Goal: Information Seeking & Learning: Learn about a topic

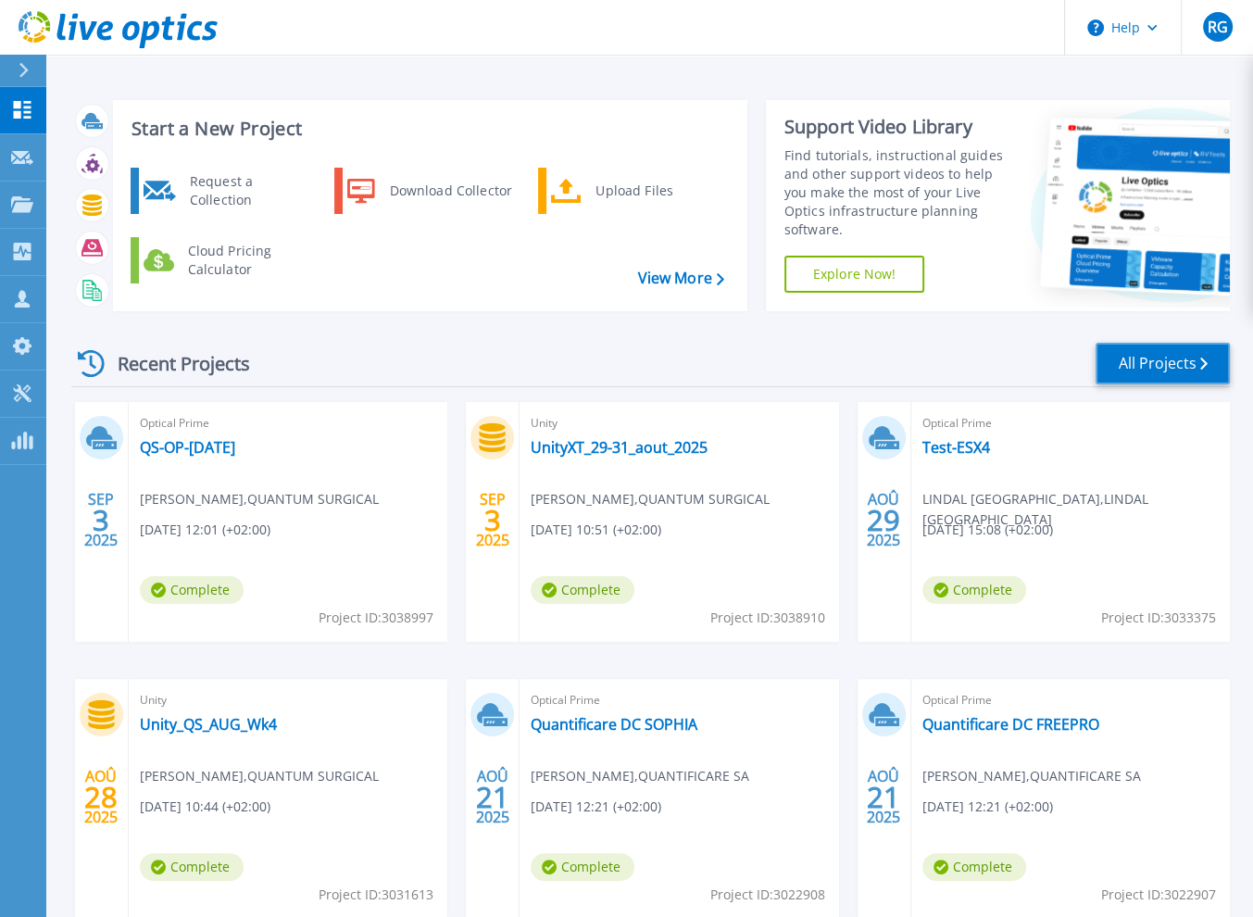
click at [1175, 368] on link "All Projects" at bounding box center [1163, 364] width 134 height 42
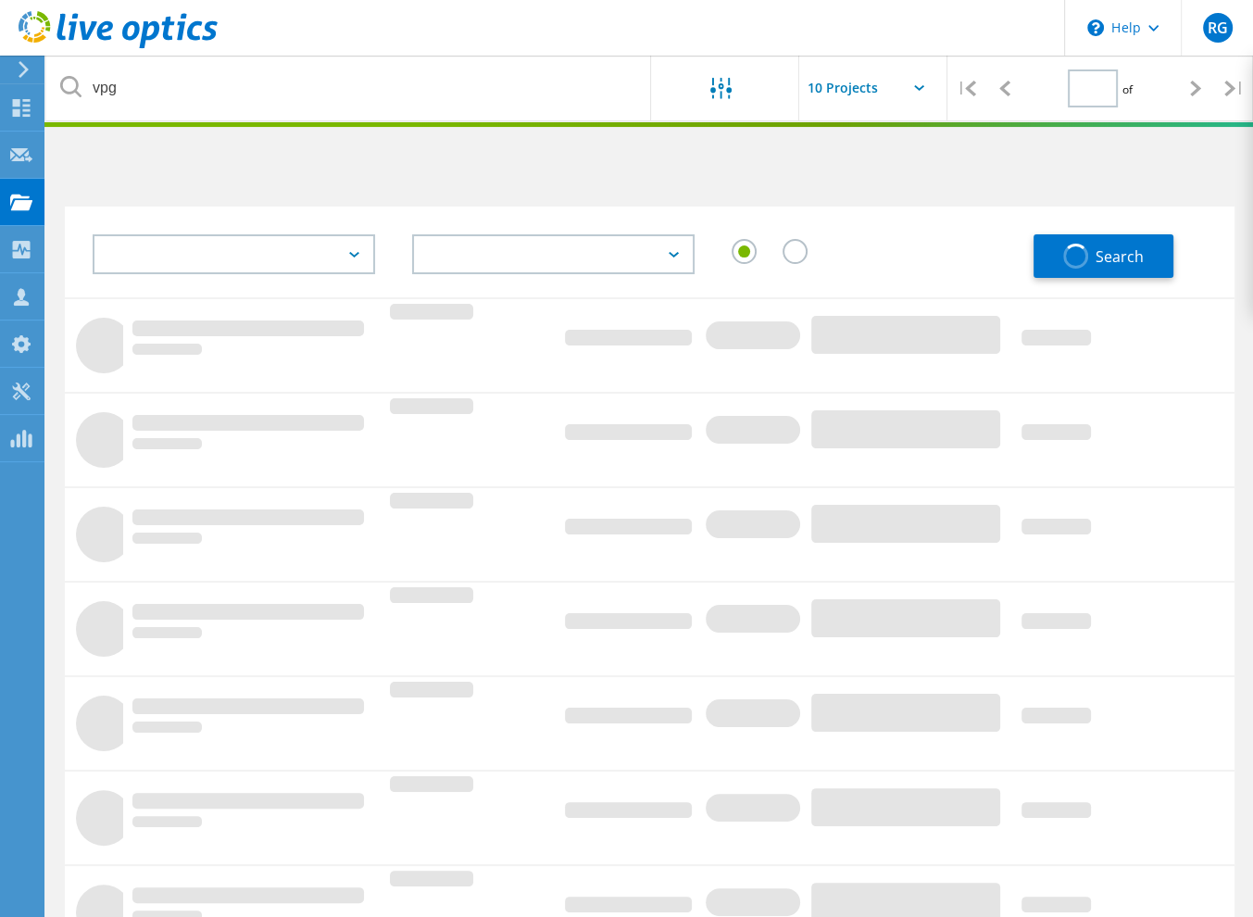
type input "1"
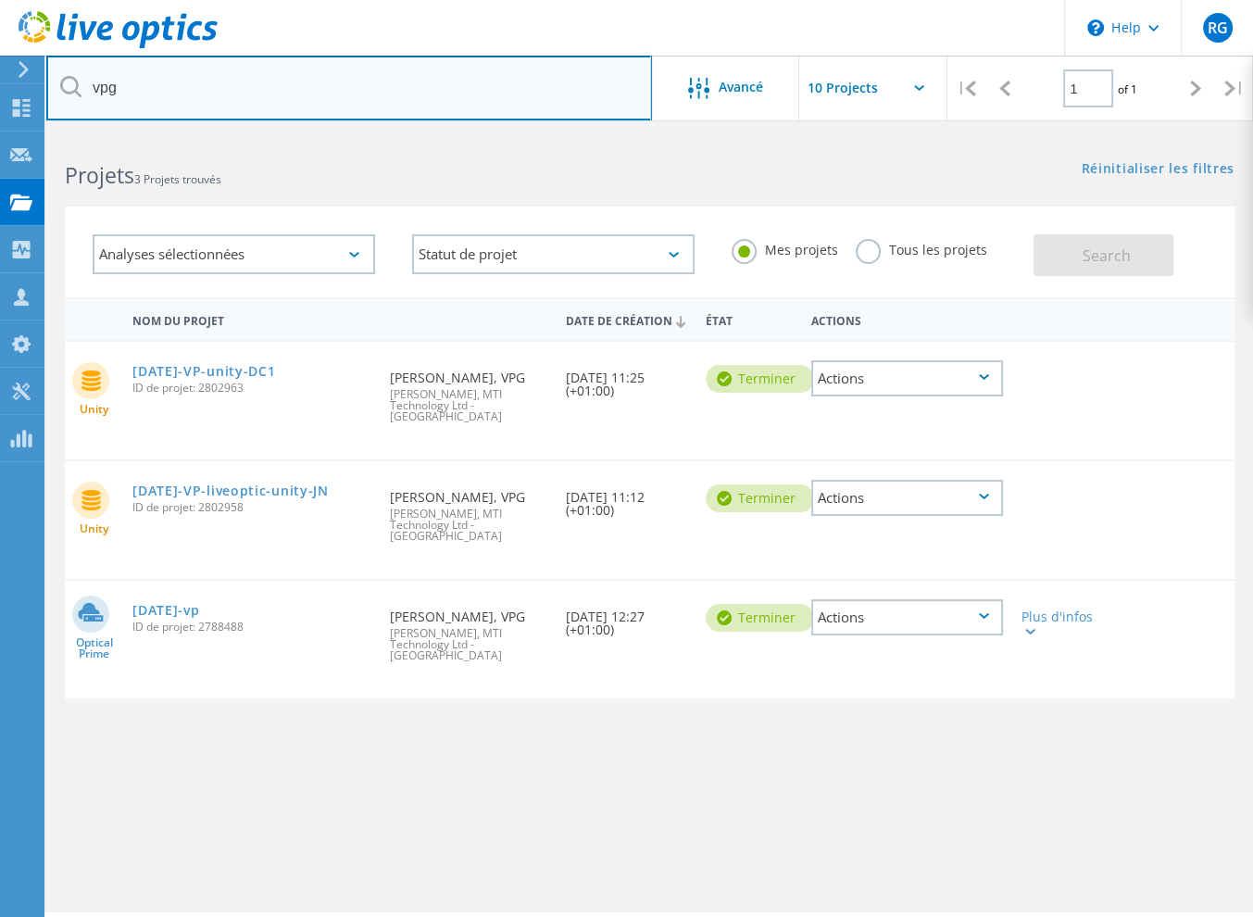
drag, startPoint x: 150, startPoint y: 88, endPoint x: 56, endPoint y: 75, distance: 95.4
click at [56, 75] on input "vpg" at bounding box center [349, 88] width 606 height 65
type input "alterbio"
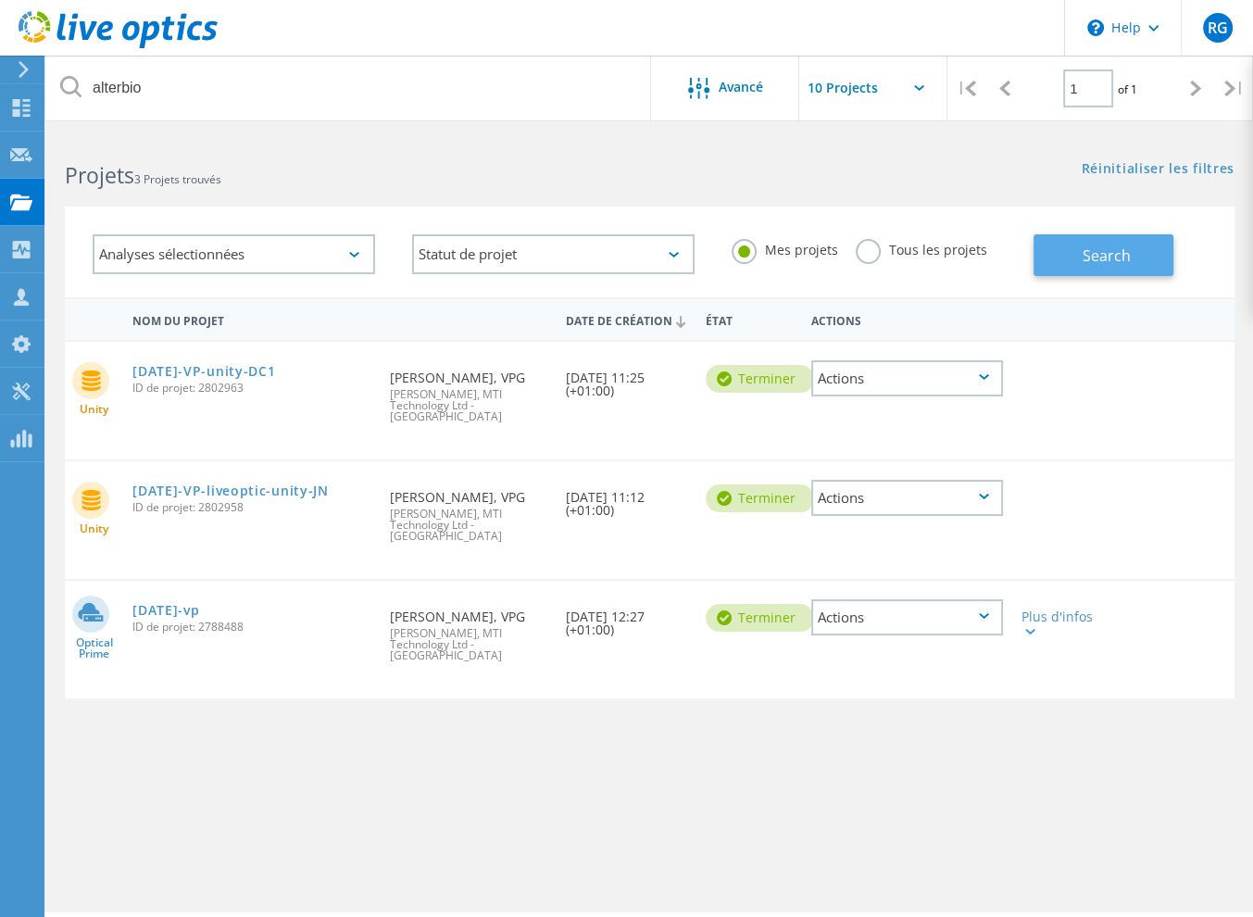
click at [1108, 243] on button "Search" at bounding box center [1104, 255] width 140 height 42
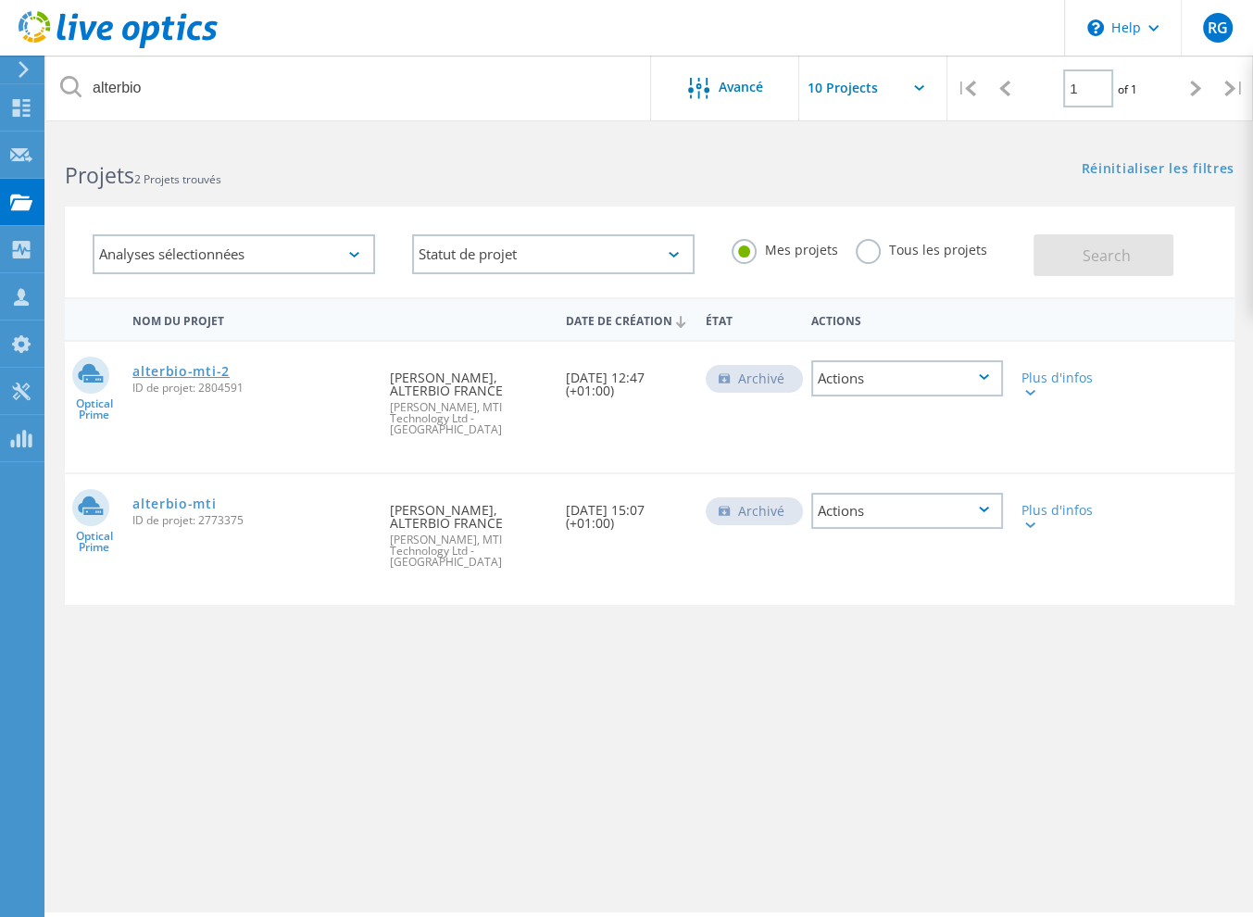
click at [197, 378] on link "alterbio-mti-2" at bounding box center [180, 371] width 97 height 13
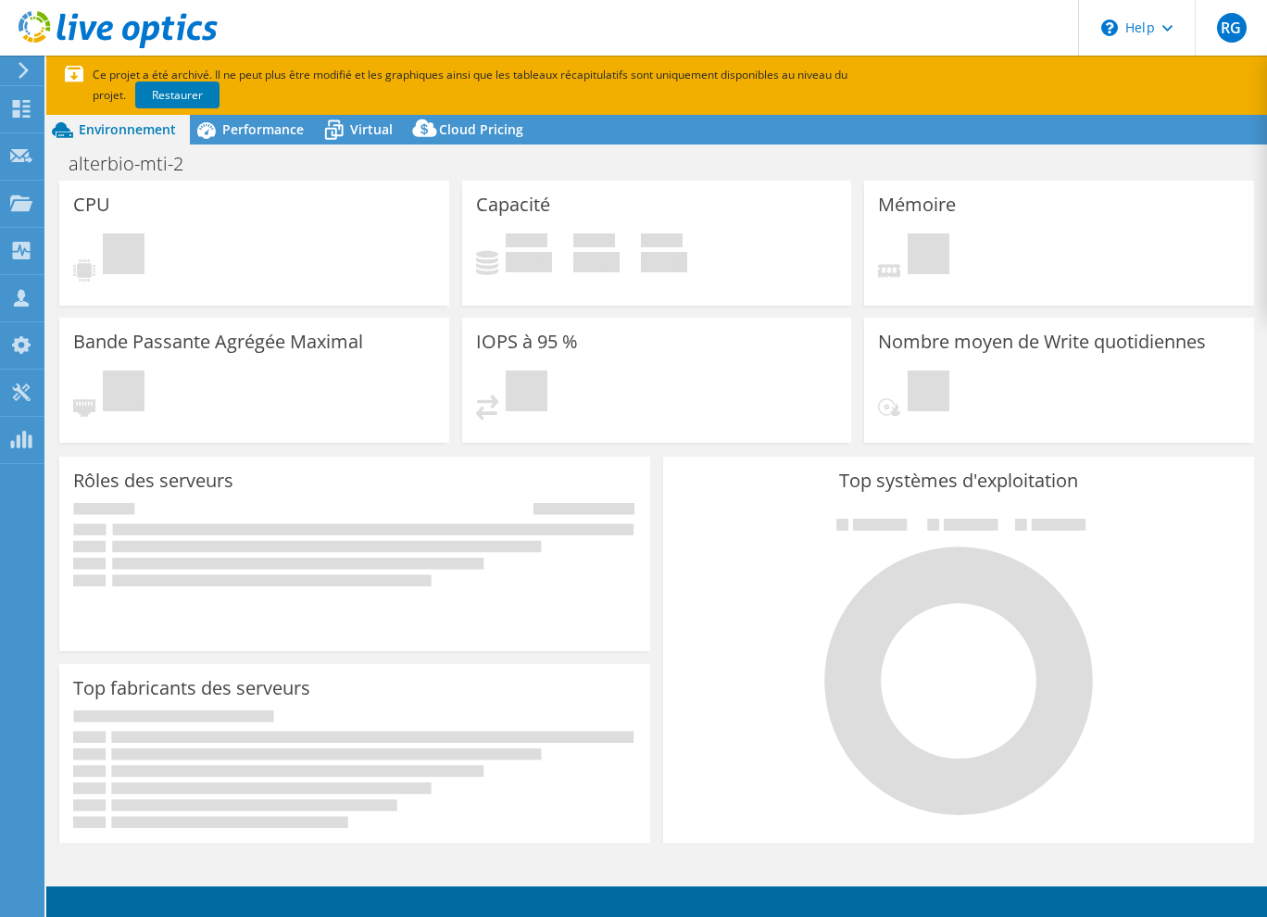
select select "USD"
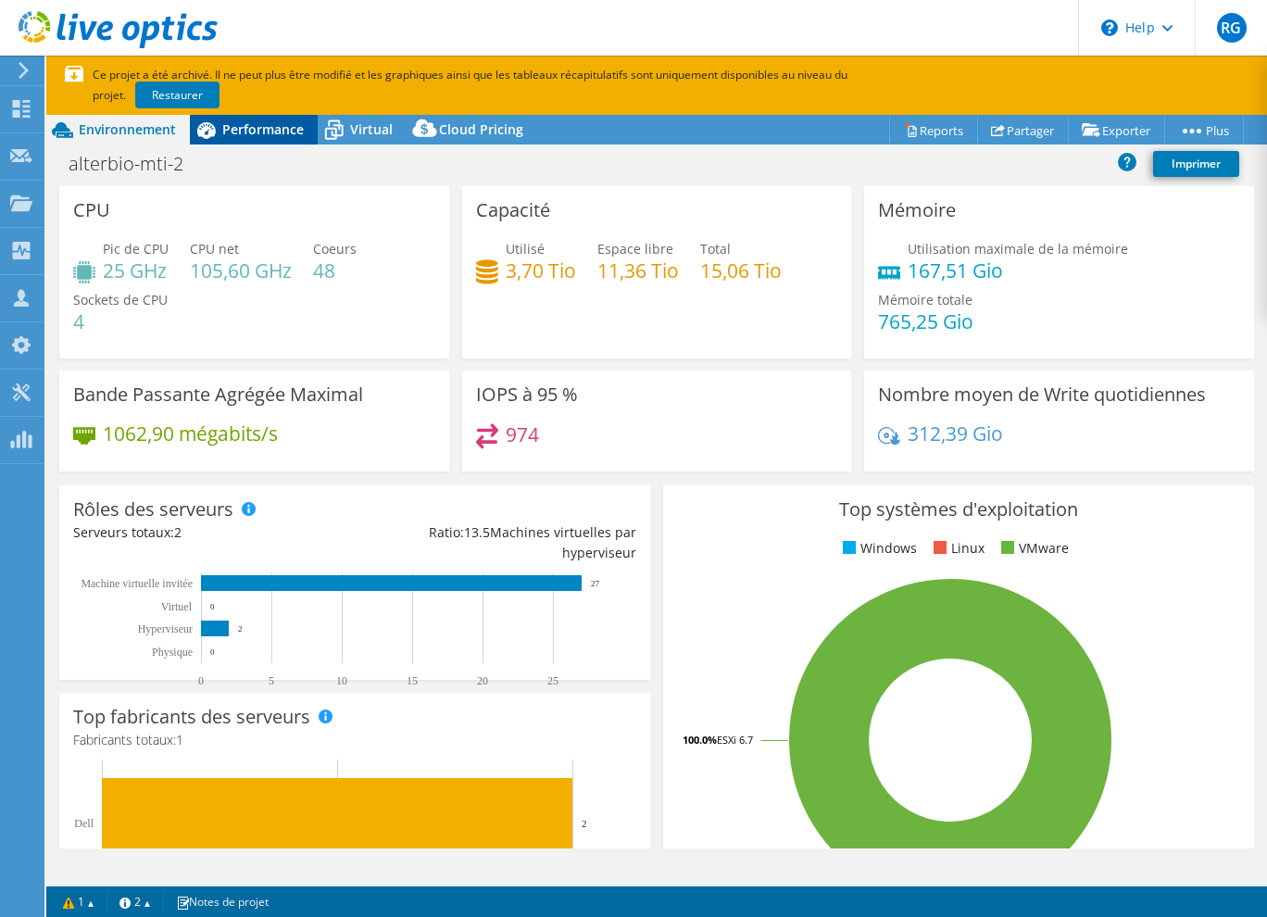
click at [274, 134] on span "Performance" at bounding box center [263, 129] width 82 height 18
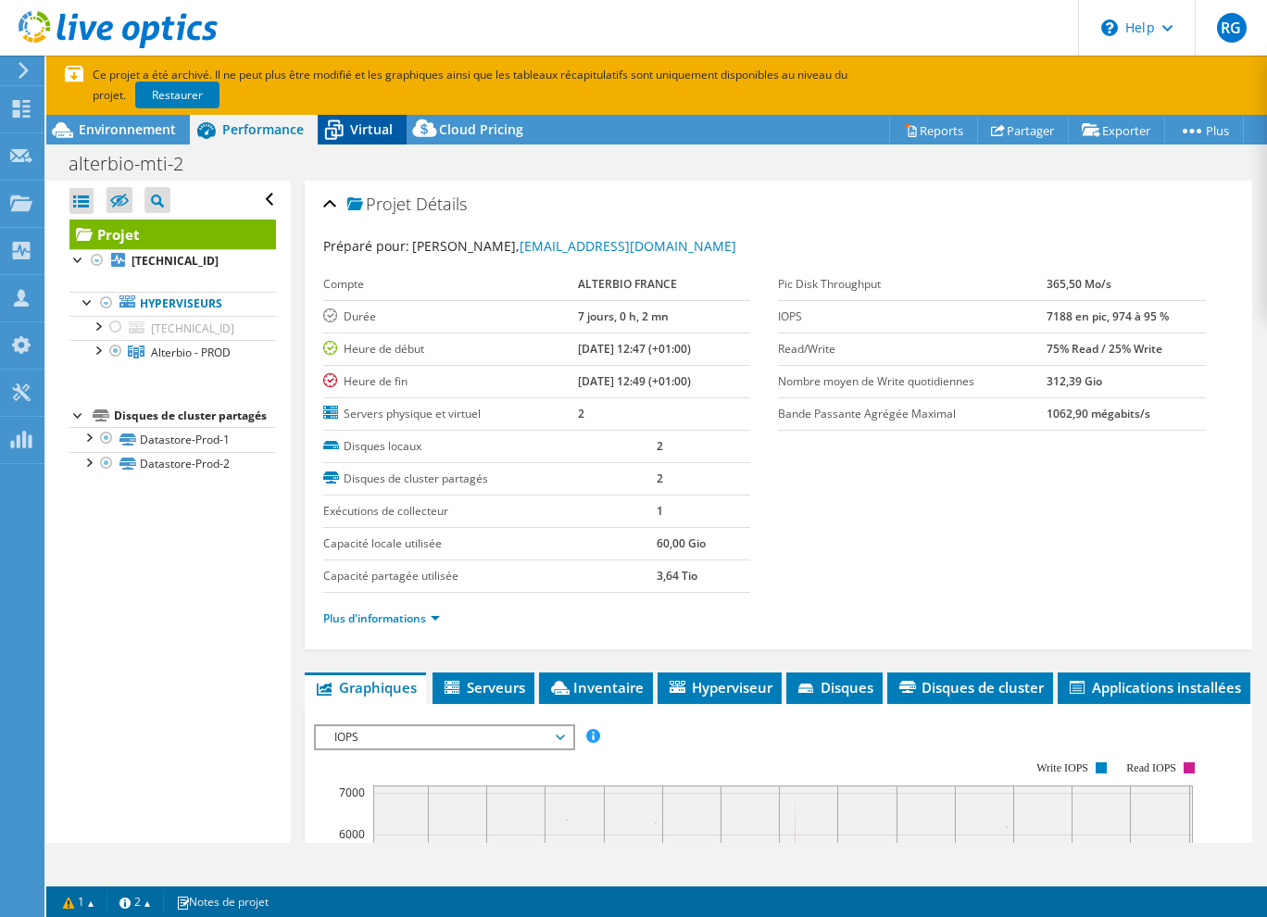
click at [377, 141] on div "Virtual" at bounding box center [362, 130] width 89 height 30
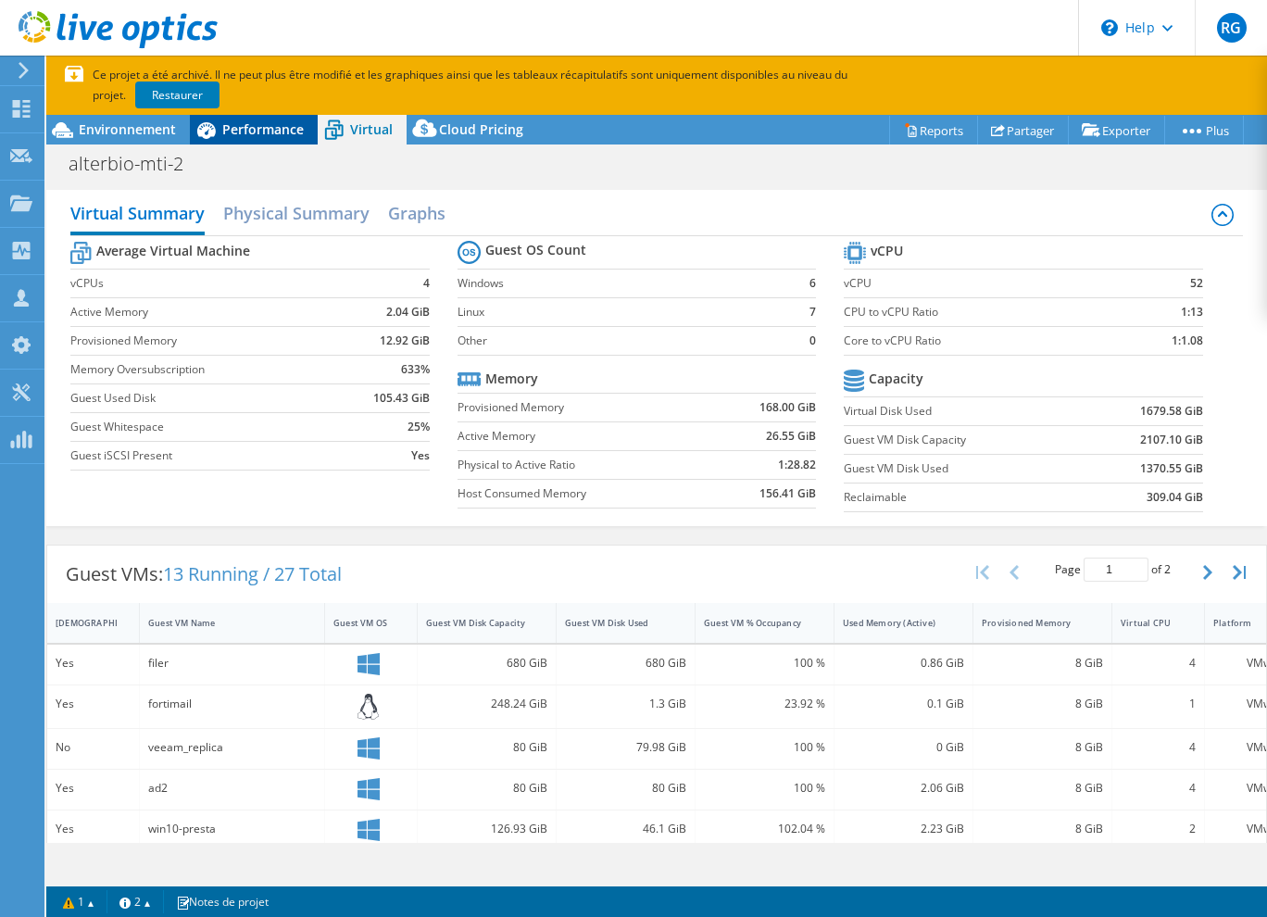
click at [276, 121] on span "Performance" at bounding box center [263, 129] width 82 height 18
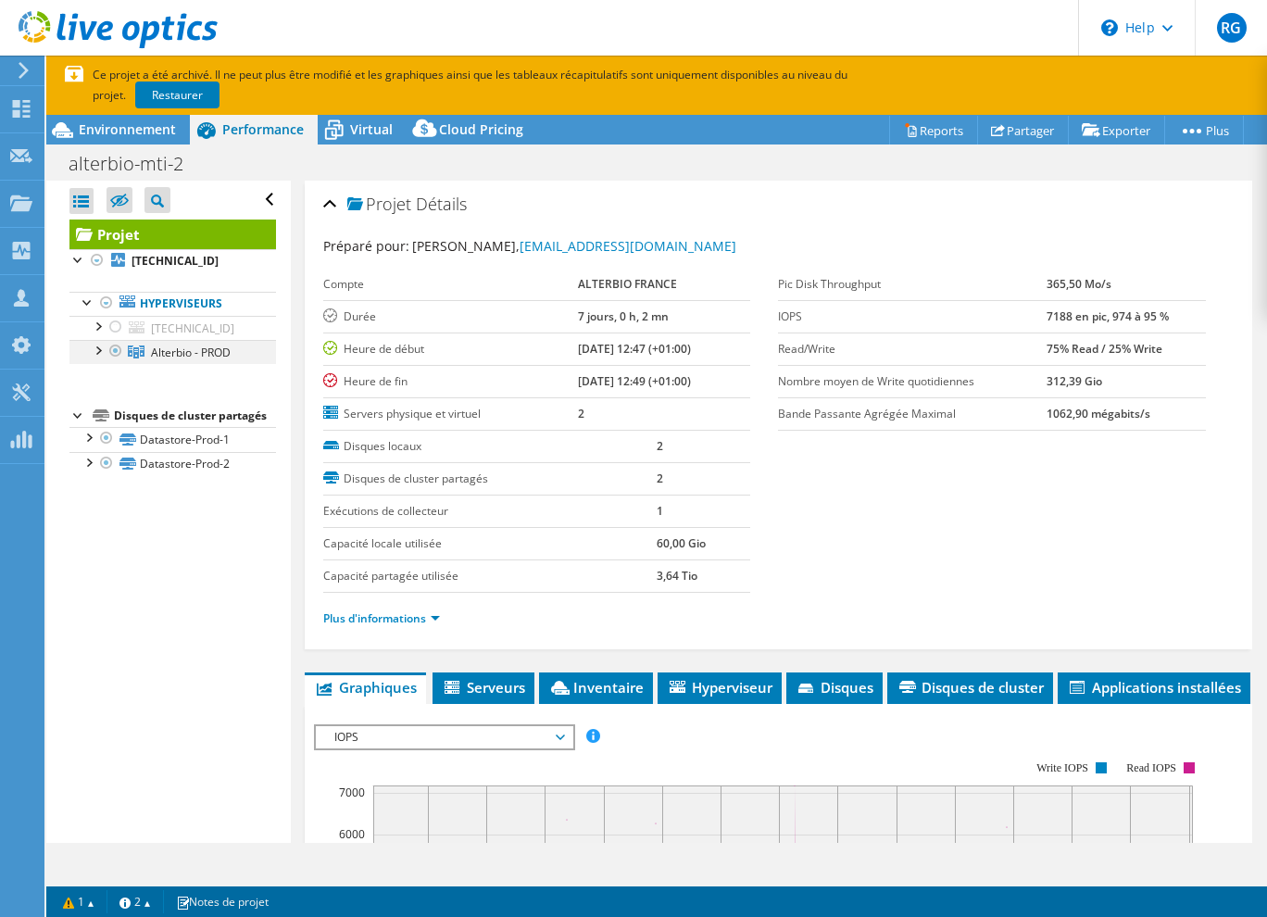
click at [95, 346] on div at bounding box center [97, 349] width 19 height 19
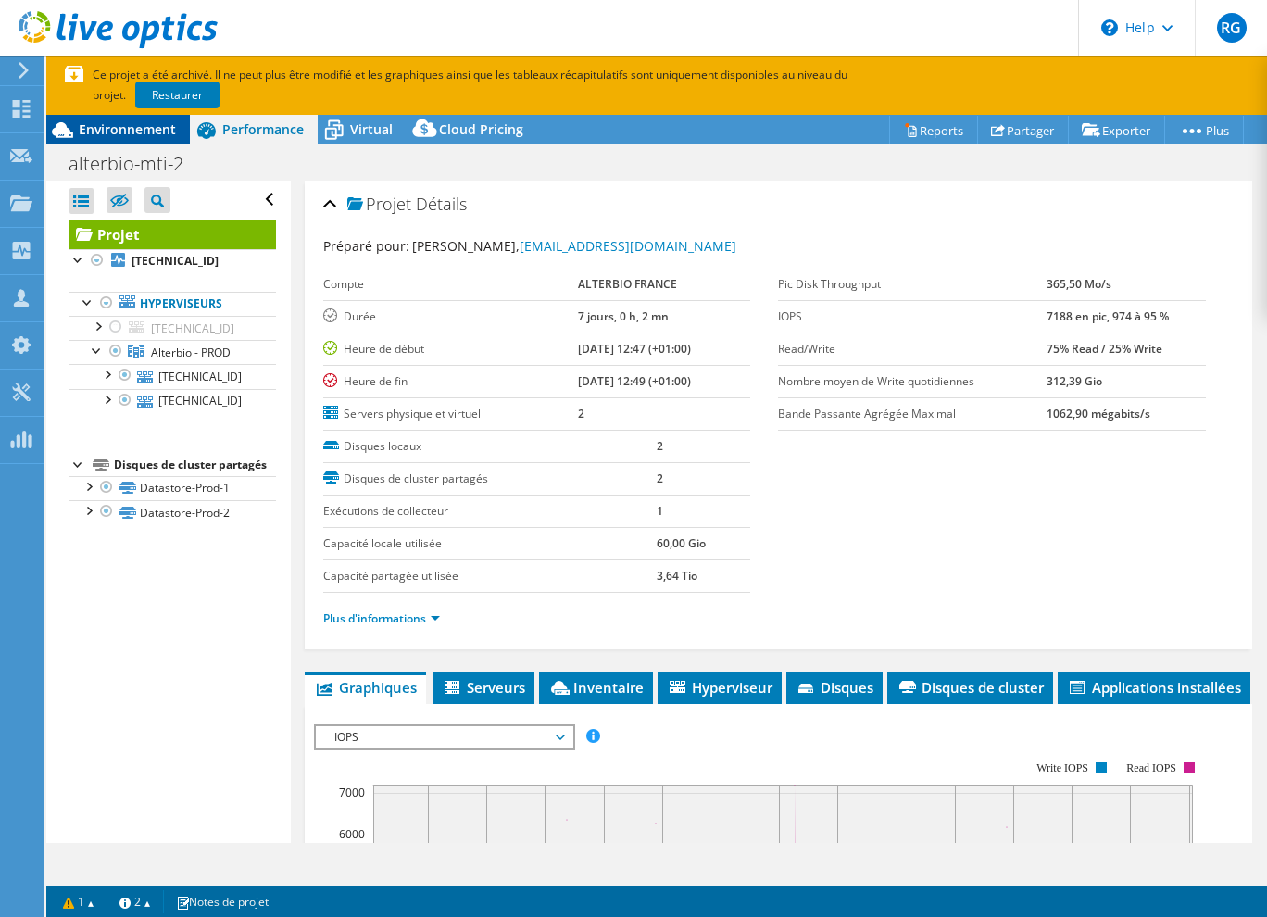
click at [144, 136] on span "Environnement" at bounding box center [127, 129] width 97 height 18
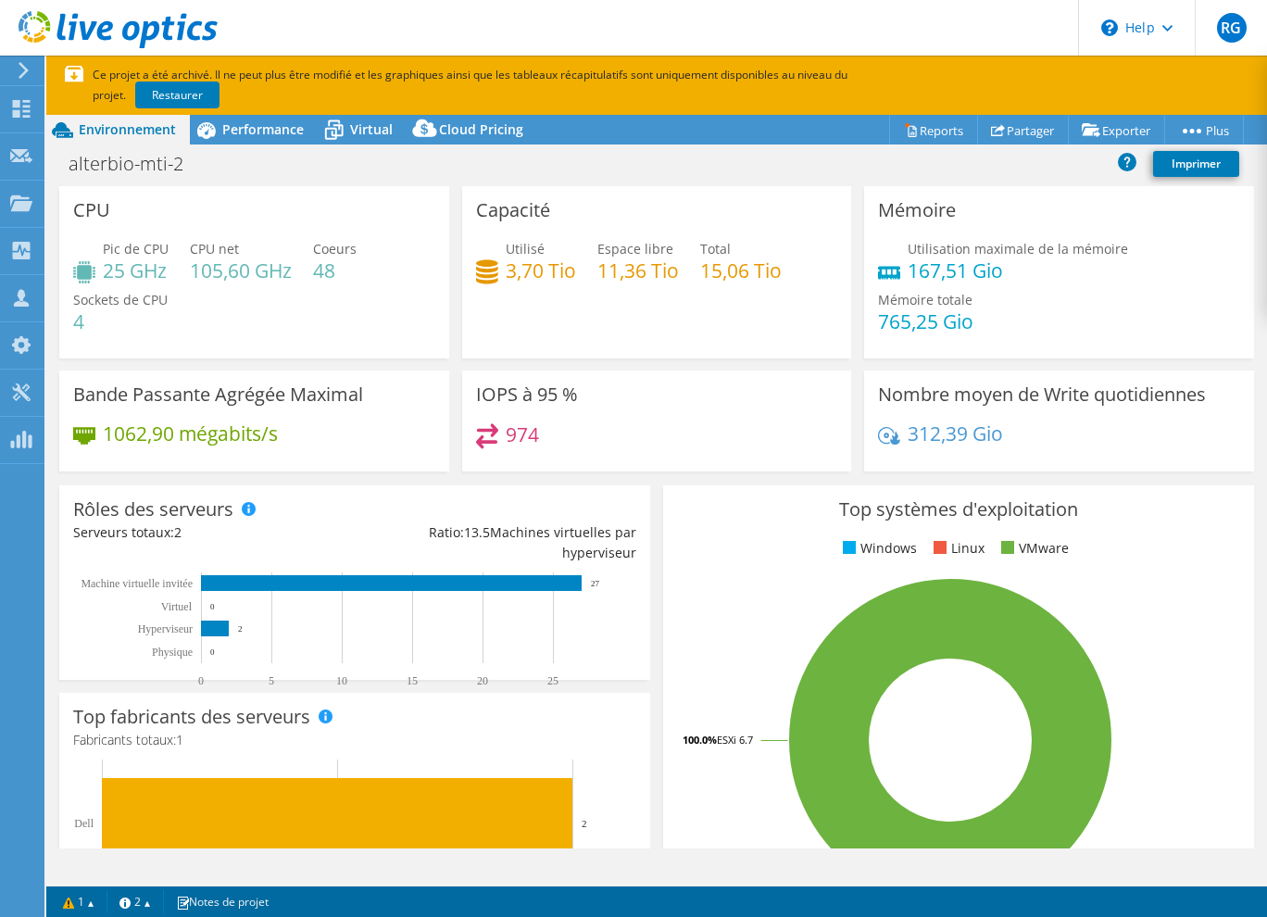
drag, startPoint x: 111, startPoint y: 72, endPoint x: 134, endPoint y: 72, distance: 23.2
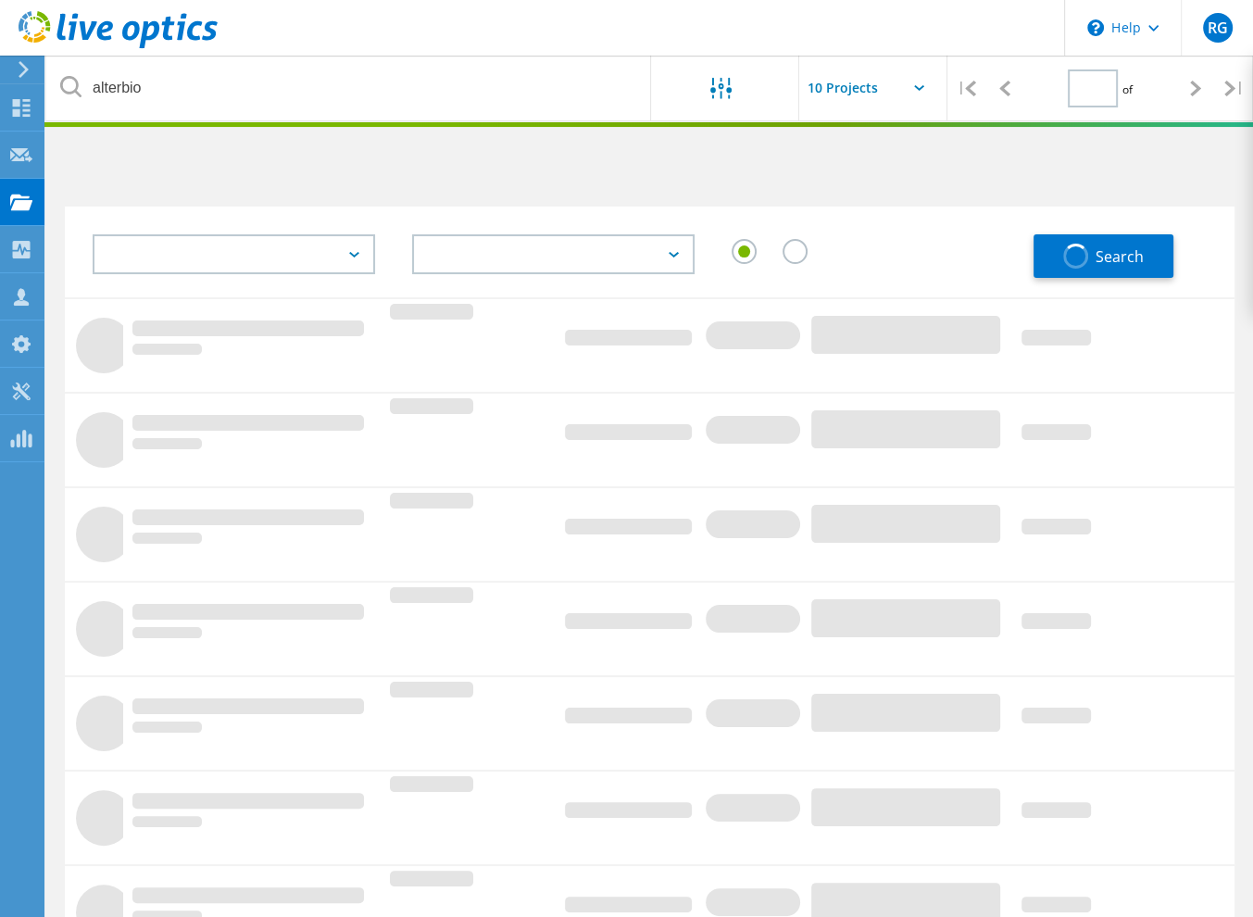
type input "1"
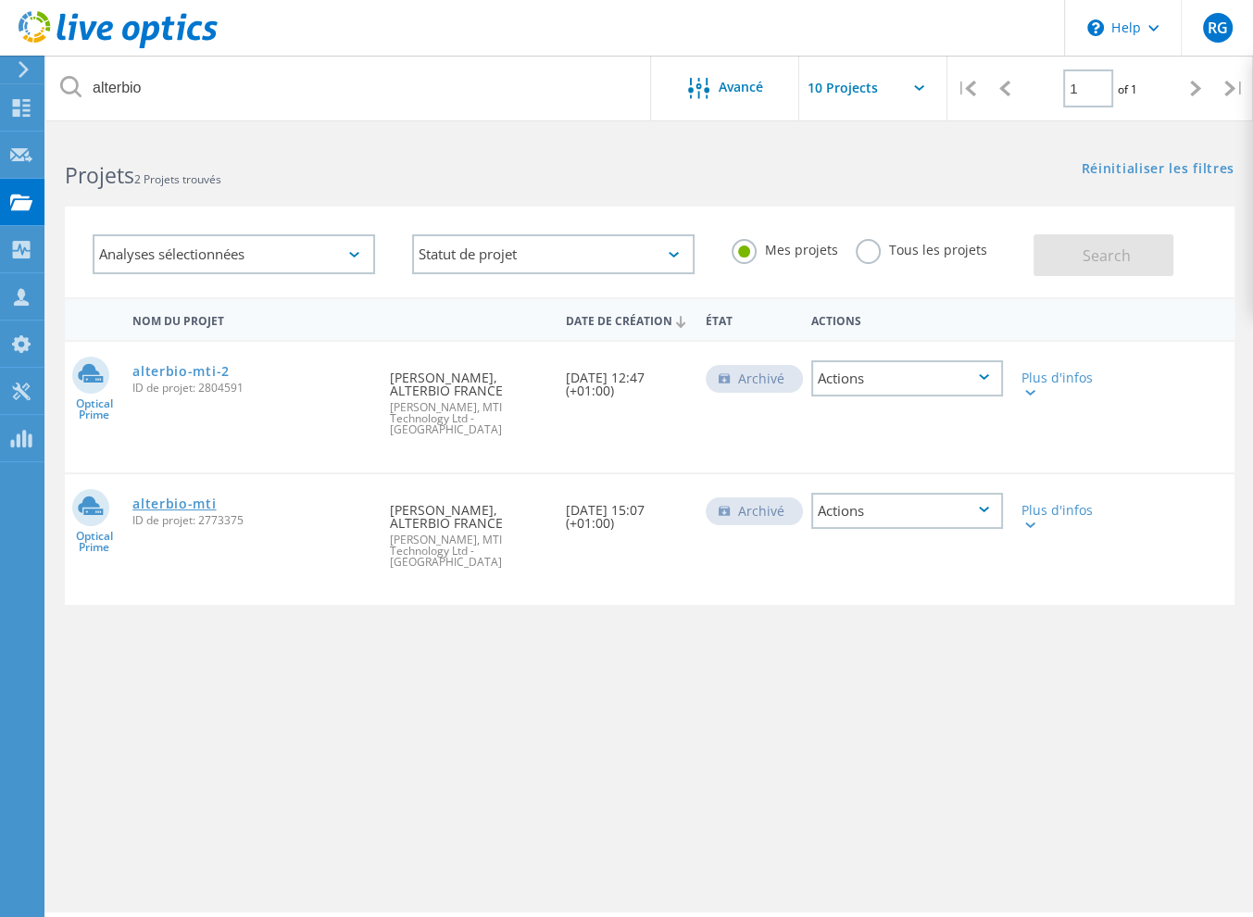
click at [189, 499] on link "alterbio-mti" at bounding box center [173, 503] width 83 height 13
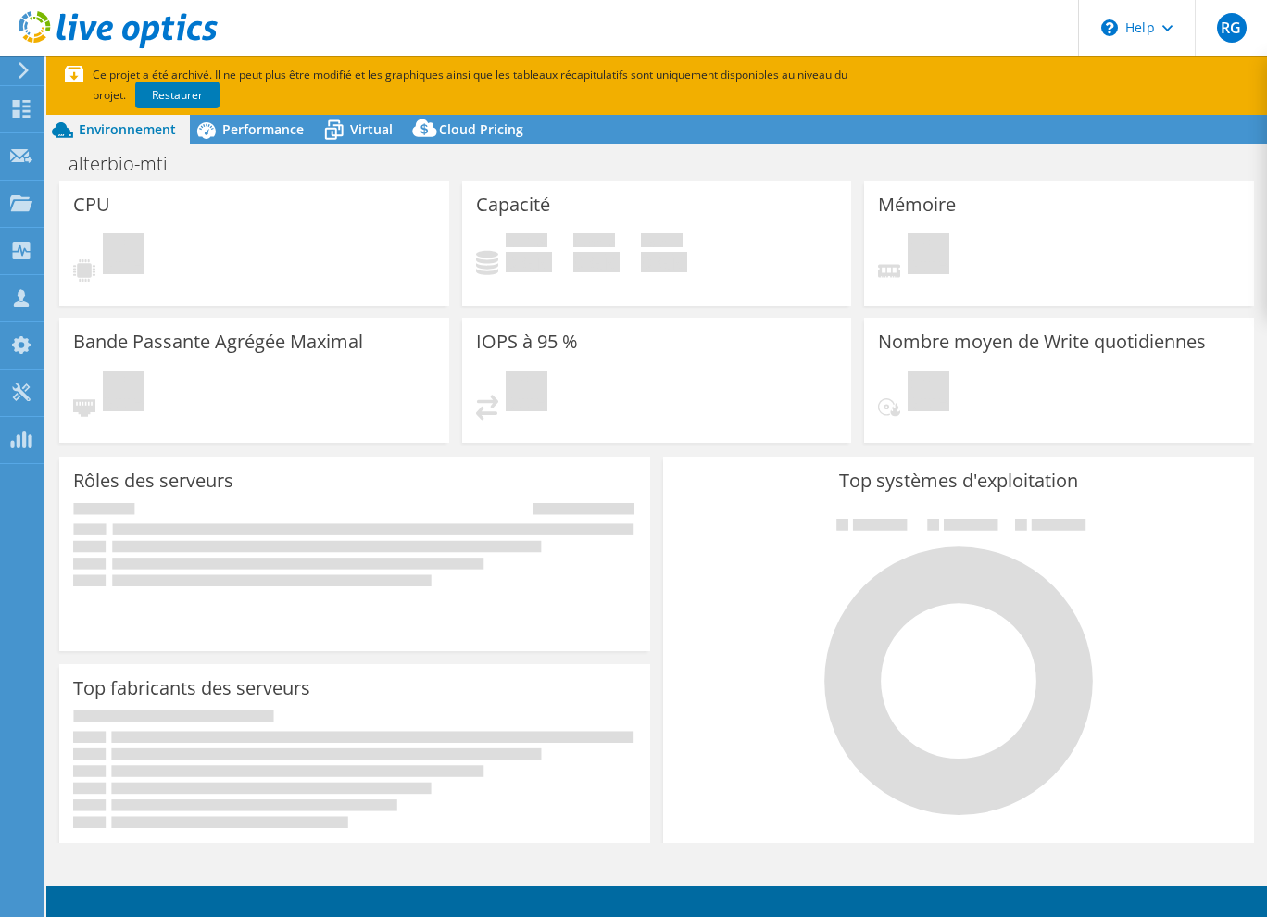
select select "USD"
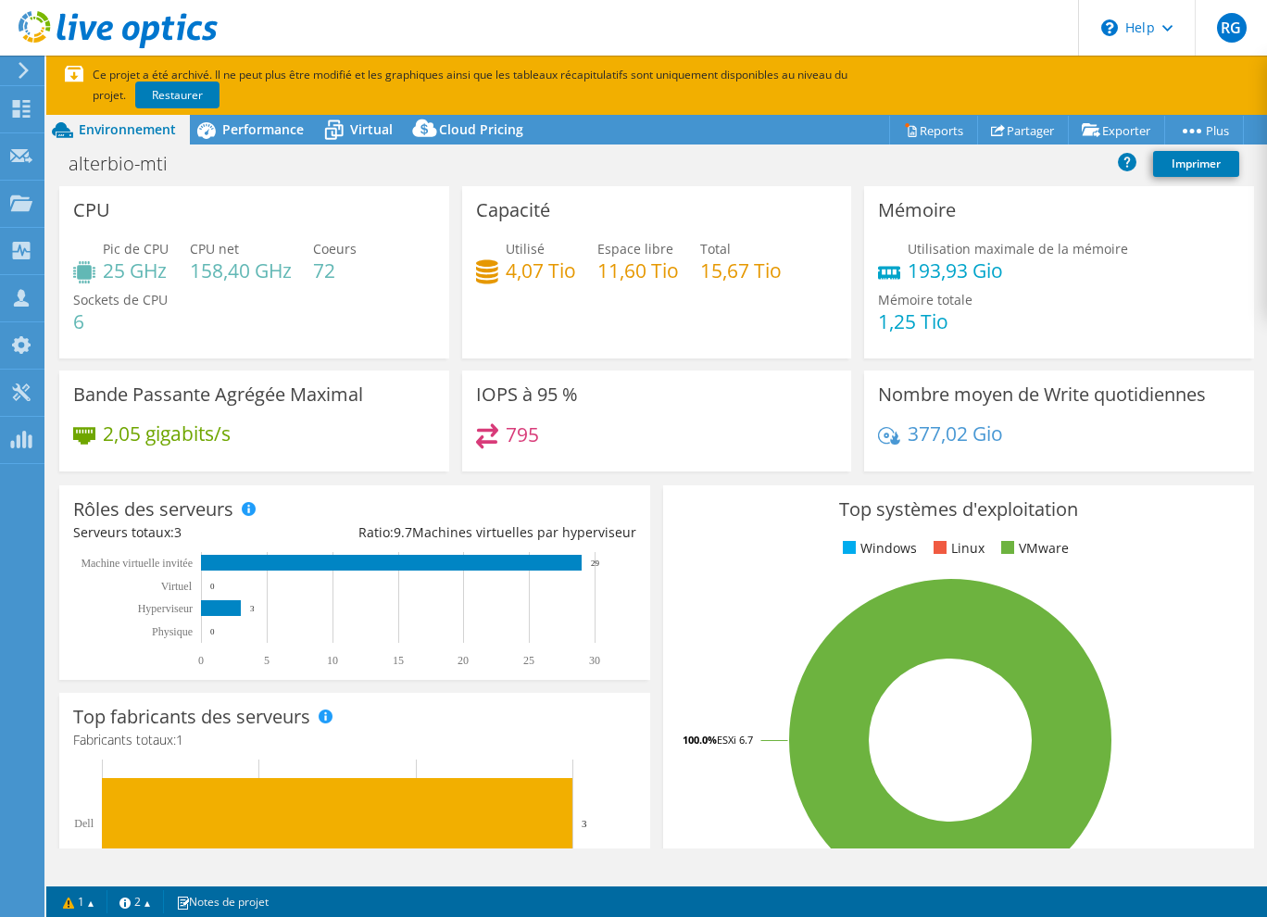
click at [628, 169] on div "alterbio-mti Imprimer" at bounding box center [656, 163] width 1221 height 34
click at [726, 401] on div "IOPS à 95 % 795" at bounding box center [657, 420] width 390 height 101
click at [408, 336] on div "Pic de CPU 25 GHz CPU net 158,40 GHz Coeurs 72 Sockets de CPU 6" at bounding box center [254, 294] width 362 height 111
click at [631, 335] on div "Capacité Utilisé 4,07 Tio Espace libre 11,60 Tio Total 15,67 Tio" at bounding box center [657, 272] width 390 height 172
click at [631, 408] on div "IOPS à 95 % 795" at bounding box center [657, 420] width 390 height 101
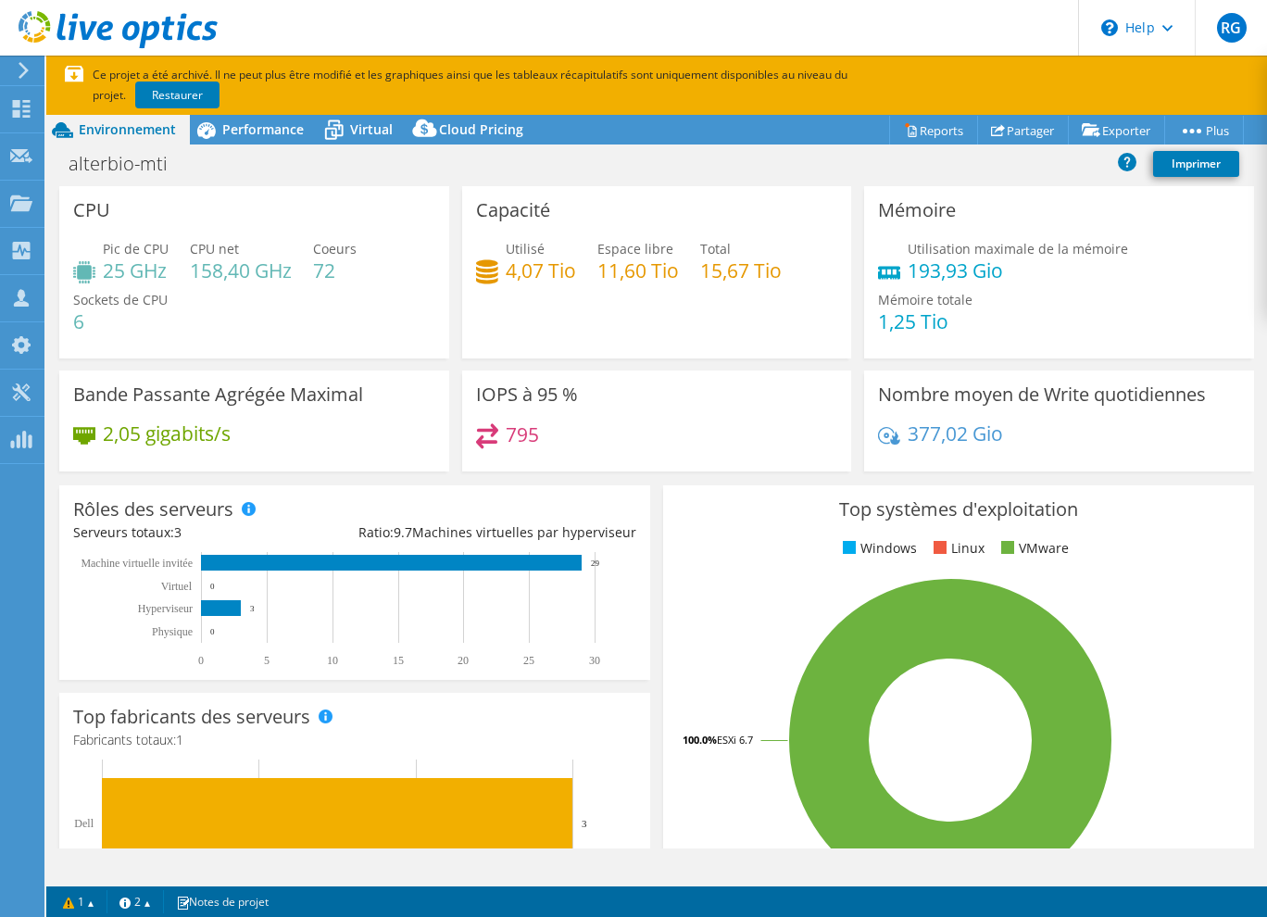
click at [409, 450] on div "2,05 gigabits/s" at bounding box center [254, 442] width 362 height 39
click at [402, 343] on div "Pic de CPU 25 GHz CPU net 158,40 GHz Coeurs 72 Sockets de CPU 6" at bounding box center [254, 294] width 362 height 111
click at [633, 331] on div "Capacité Utilisé 4,07 Tio Espace libre 11,60 Tio Total 15,67 Tio" at bounding box center [657, 272] width 390 height 172
click at [653, 395] on div "IOPS à 95 % 795" at bounding box center [657, 420] width 390 height 101
click at [428, 426] on div "2,05 gigabits/s" at bounding box center [254, 442] width 362 height 39
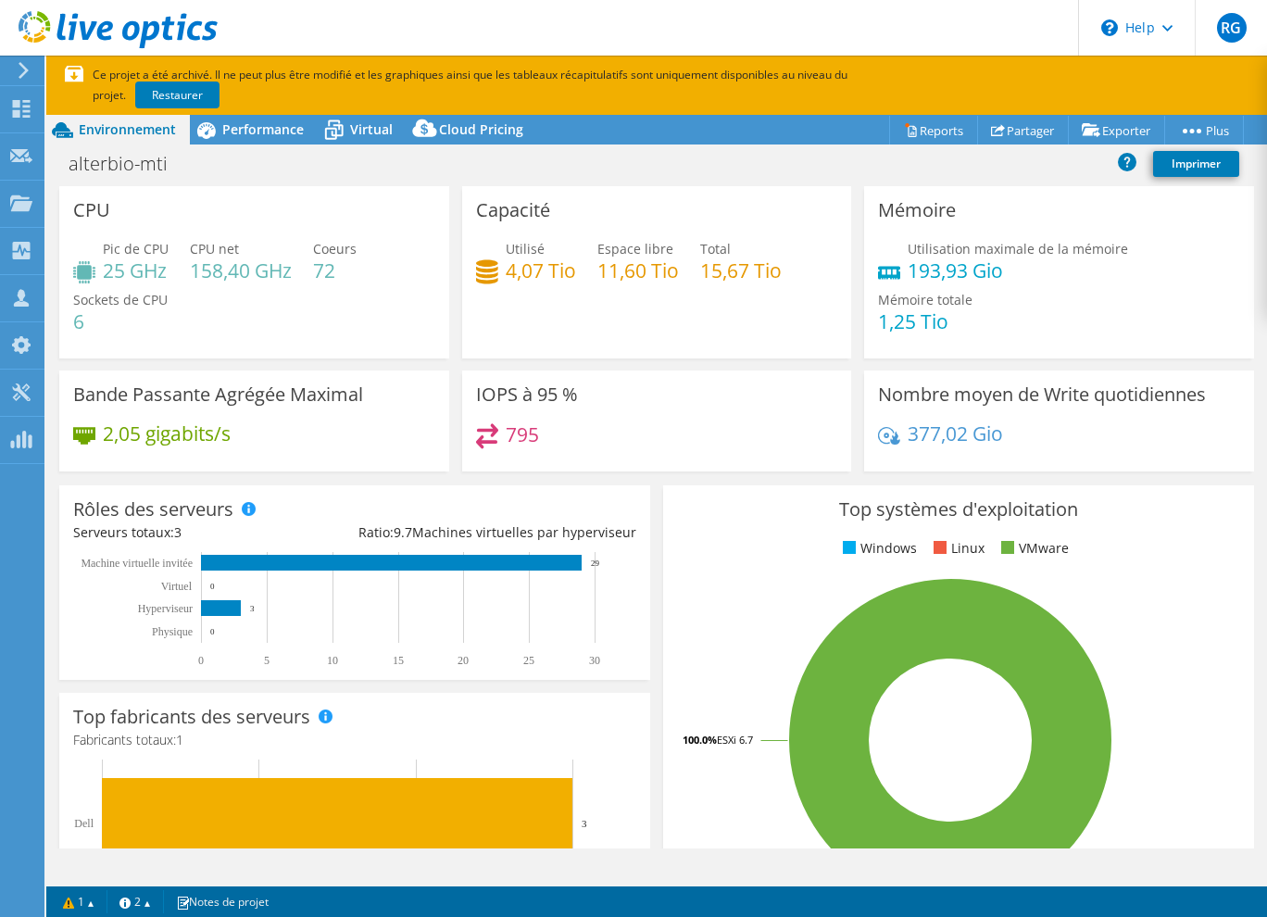
click at [645, 408] on div "IOPS à 95 % 795" at bounding box center [657, 420] width 390 height 101
click at [622, 333] on div "Capacité Utilisé 4,07 Tio Espace libre 11,60 Tio Total 15,67 Tio" at bounding box center [657, 272] width 390 height 172
click at [770, 414] on div "IOPS à 95 % 795" at bounding box center [657, 420] width 390 height 101
